Goal: Navigation & Orientation: Find specific page/section

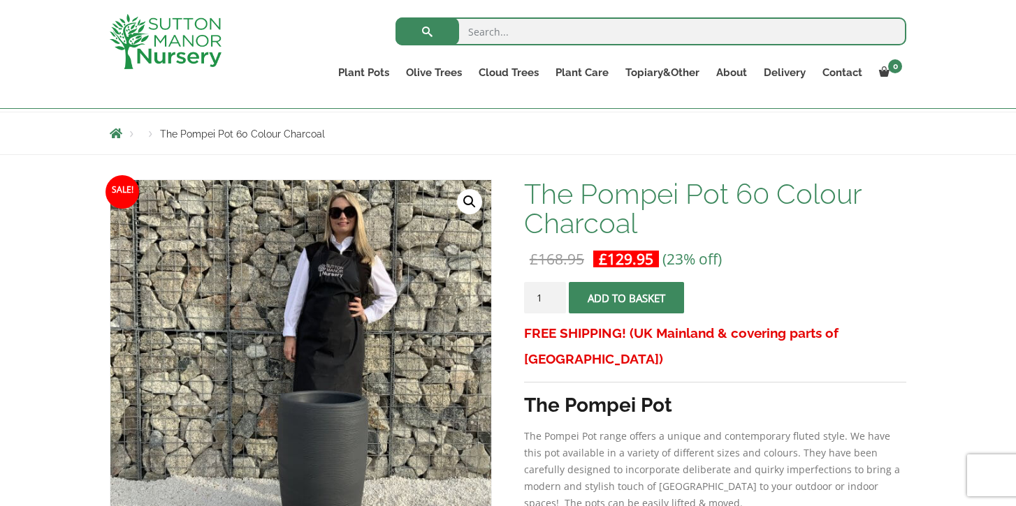
scroll to position [146, 0]
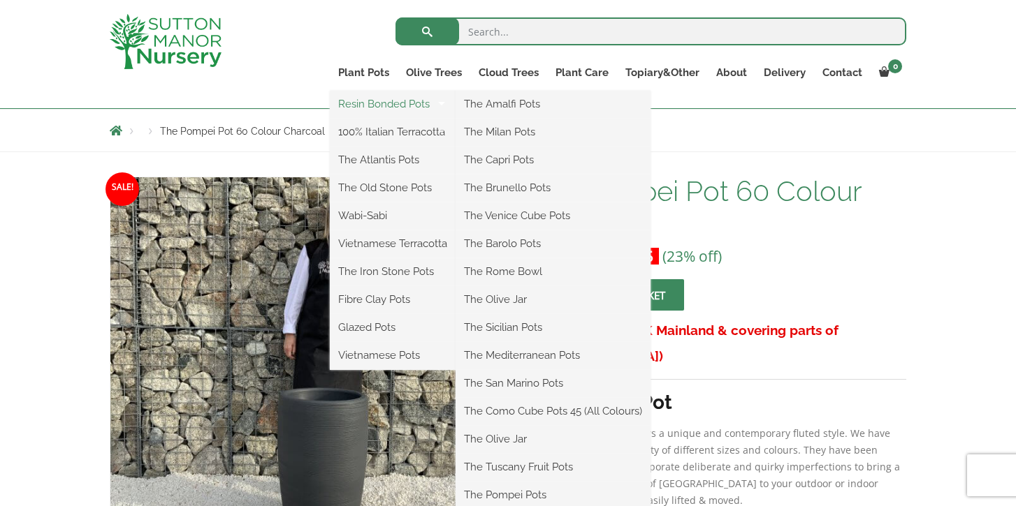
click at [376, 104] on link "Resin Bonded Pots" at bounding box center [393, 104] width 126 height 21
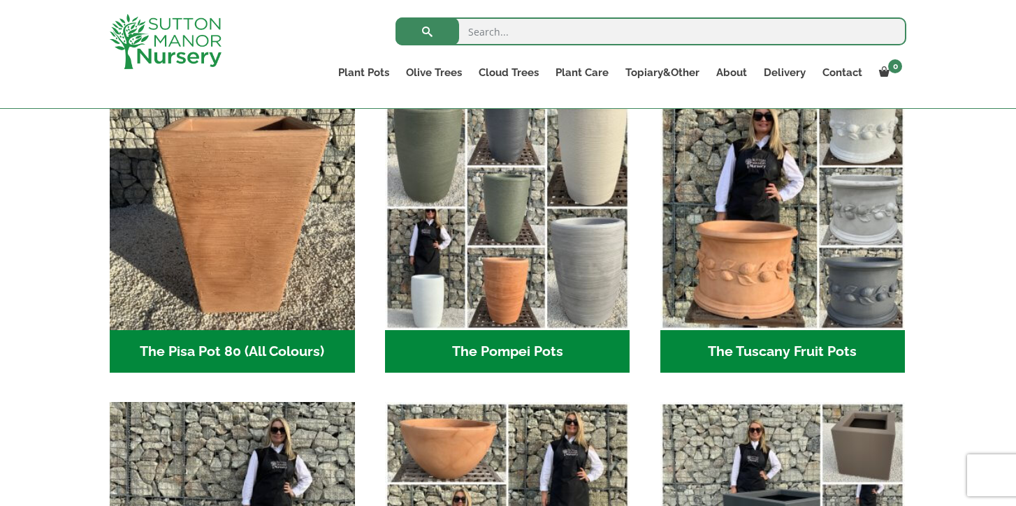
scroll to position [1042, 0]
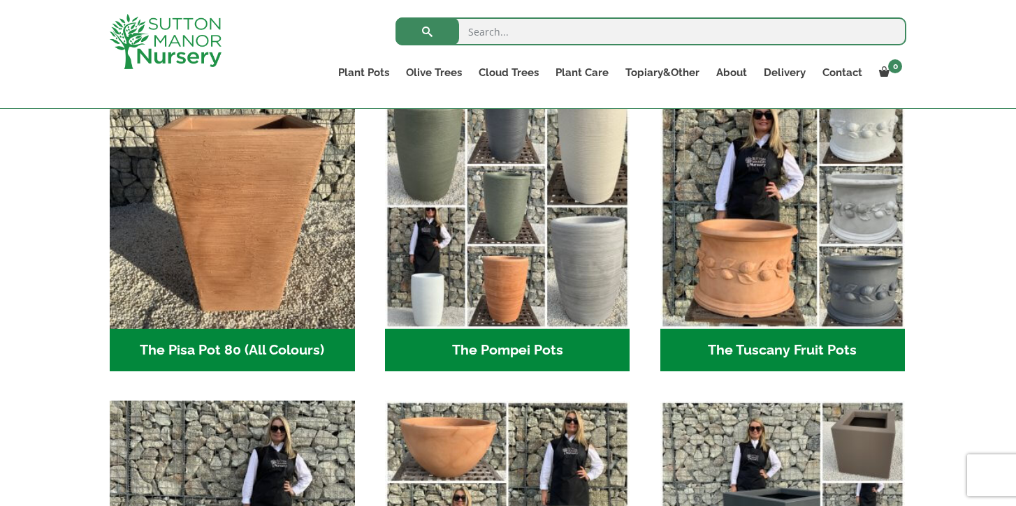
click at [267, 351] on h2 "The Pisa Pot 80 (All Colours) (3)" at bounding box center [232, 350] width 245 height 43
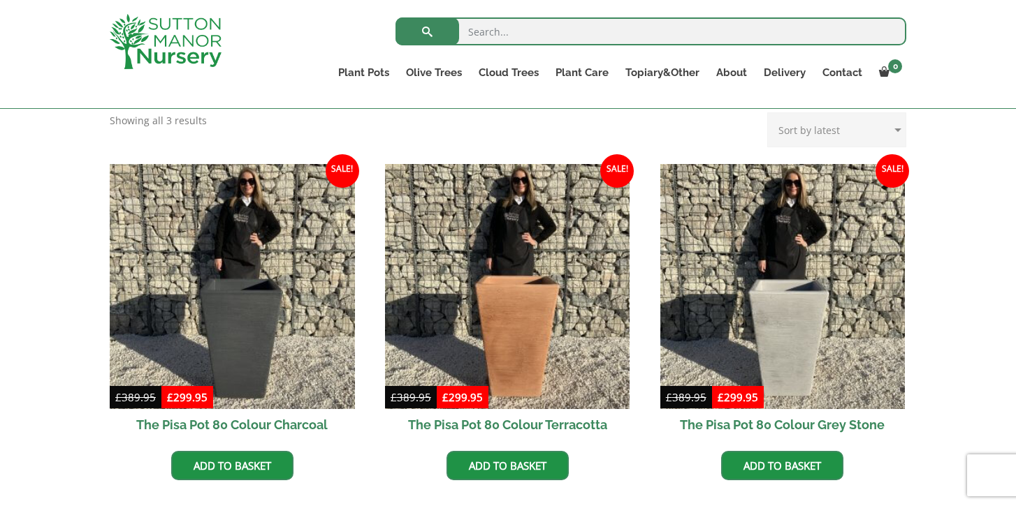
scroll to position [390, 0]
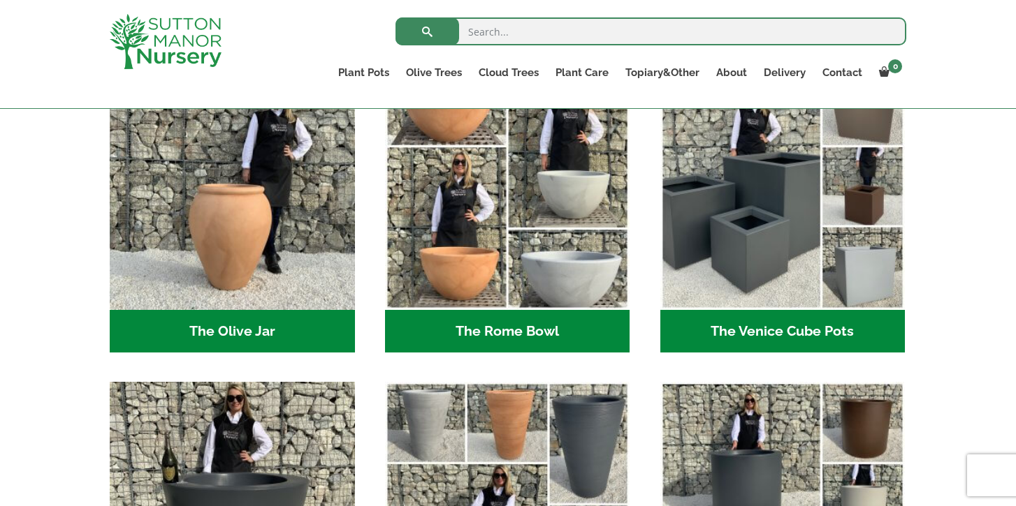
scroll to position [1298, 0]
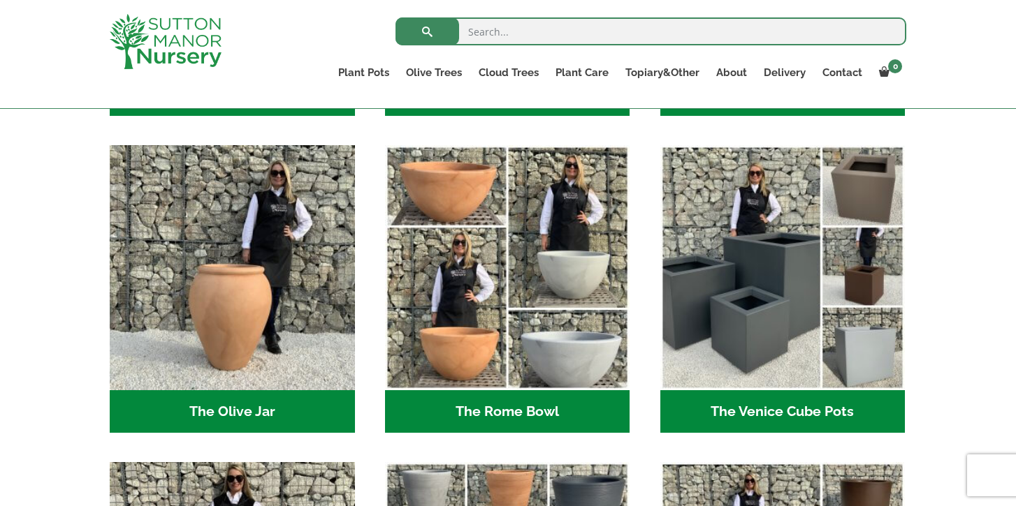
click at [748, 419] on h2 "The Venice Cube Pots (12)" at bounding box center [782, 411] width 245 height 43
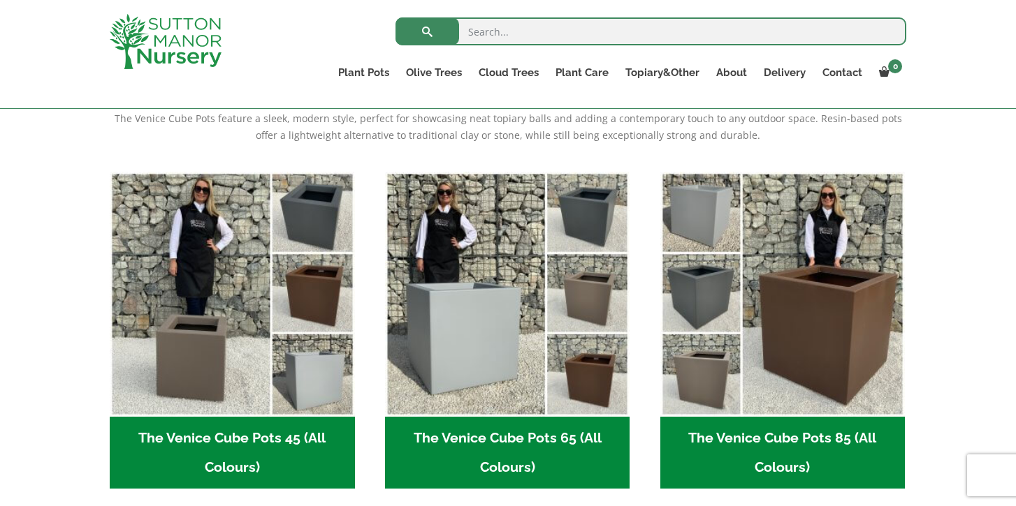
scroll to position [310, 0]
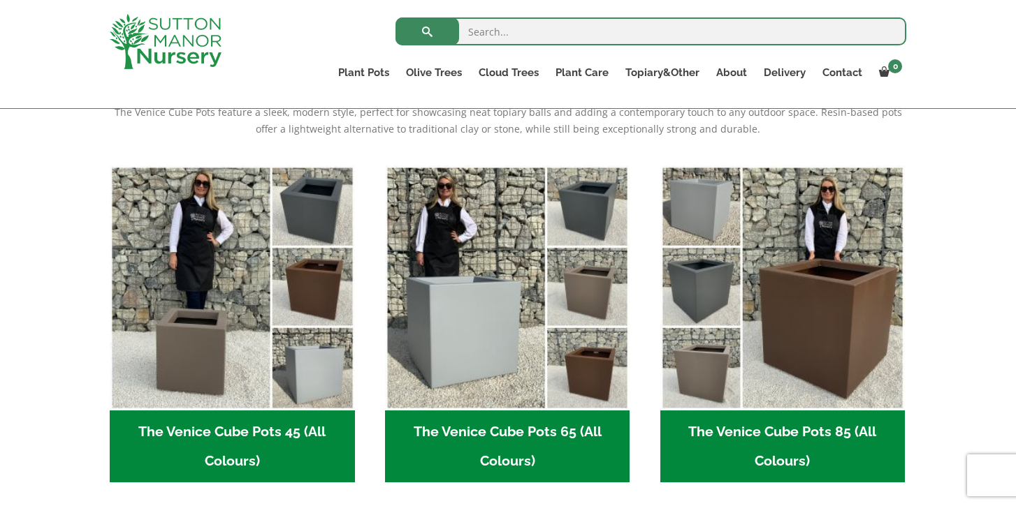
click at [471, 427] on h2 "The Venice Cube Pots 65 (All Colours) (4)" at bounding box center [507, 447] width 245 height 73
